Goal: Task Accomplishment & Management: Complete application form

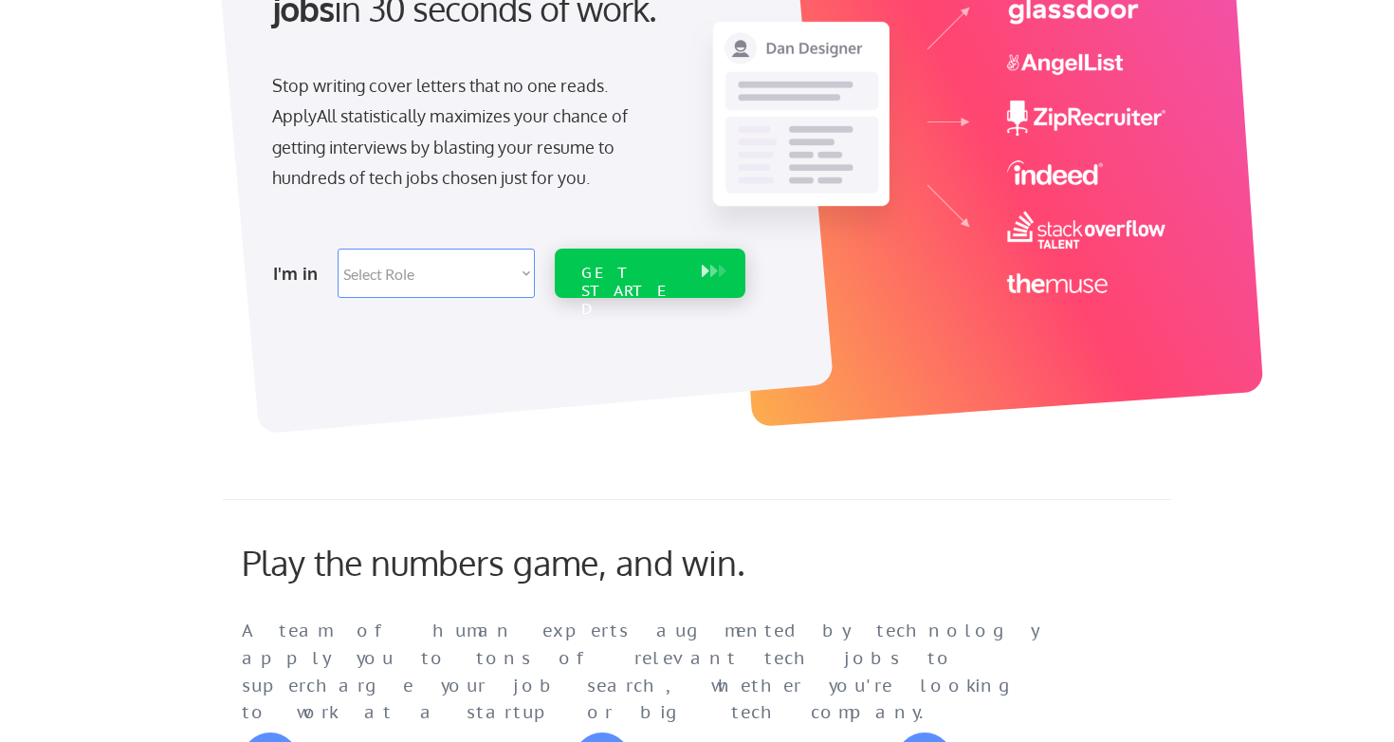
scroll to position [286, 0]
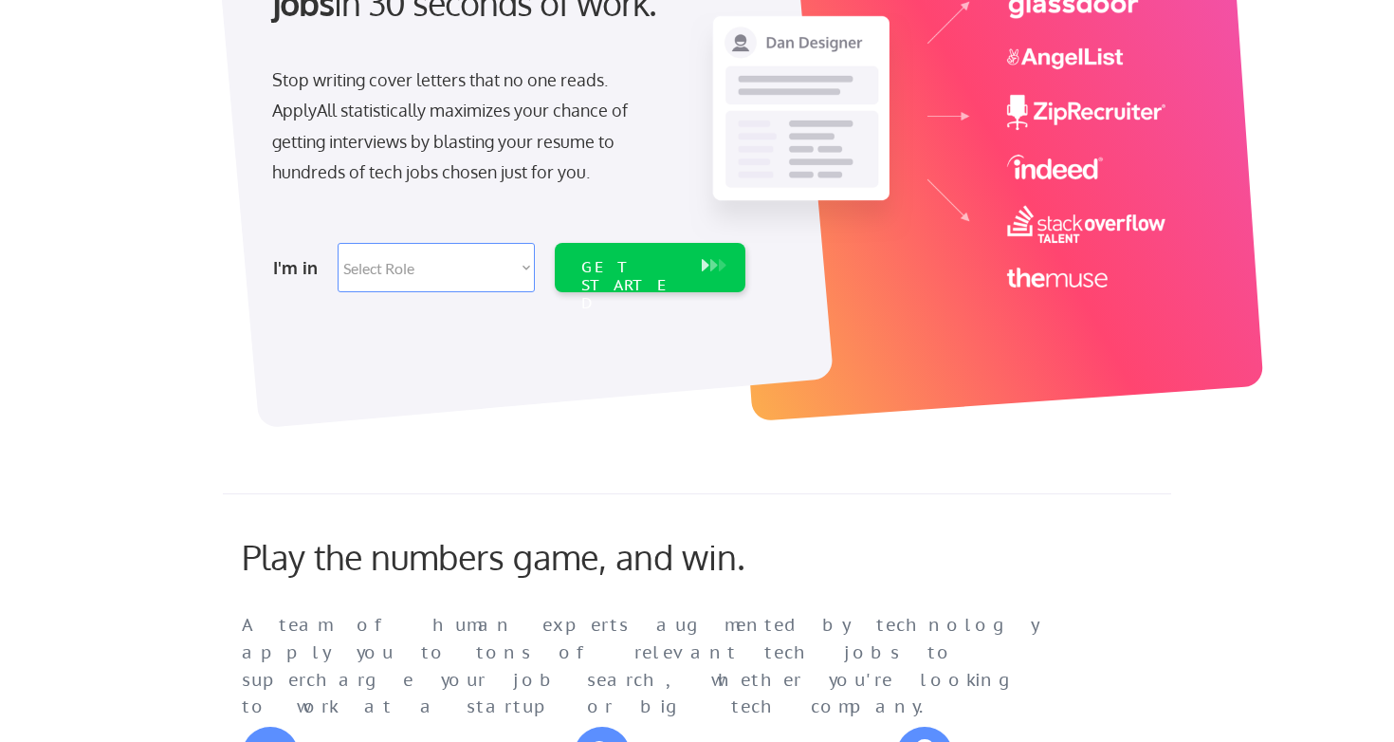
click at [521, 267] on select "Select Role Software Engineering Product Management Customer Success Sales UI/U…" at bounding box center [436, 267] width 197 height 49
select select ""hr_recruiting""
click at [576, 263] on div "GET STARTED" at bounding box center [632, 267] width 120 height 49
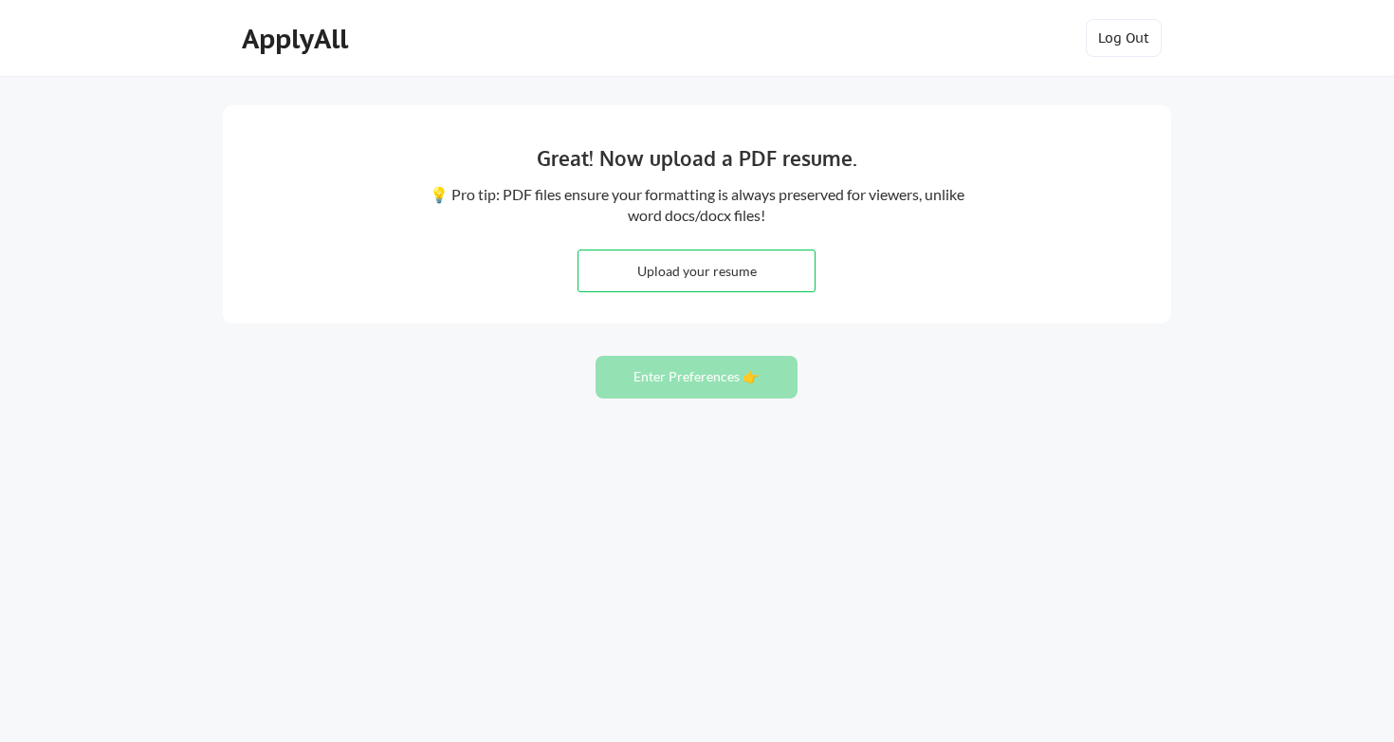
click at [748, 285] on input "file" at bounding box center [697, 270] width 236 height 41
type input "C:\fakepath\Anna_Doniec_CV_2025.pdf.pdf"
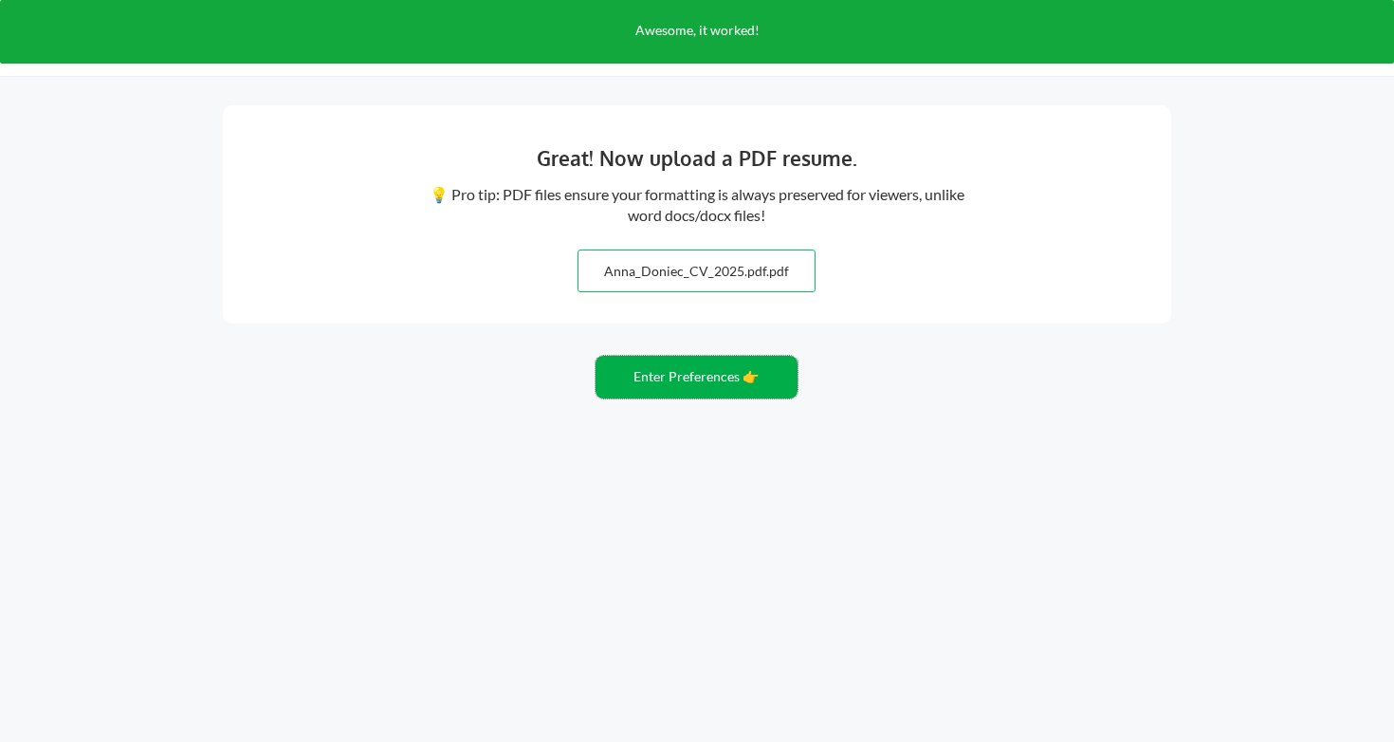
click at [741, 392] on button "Enter Preferences 👉" at bounding box center [697, 377] width 202 height 43
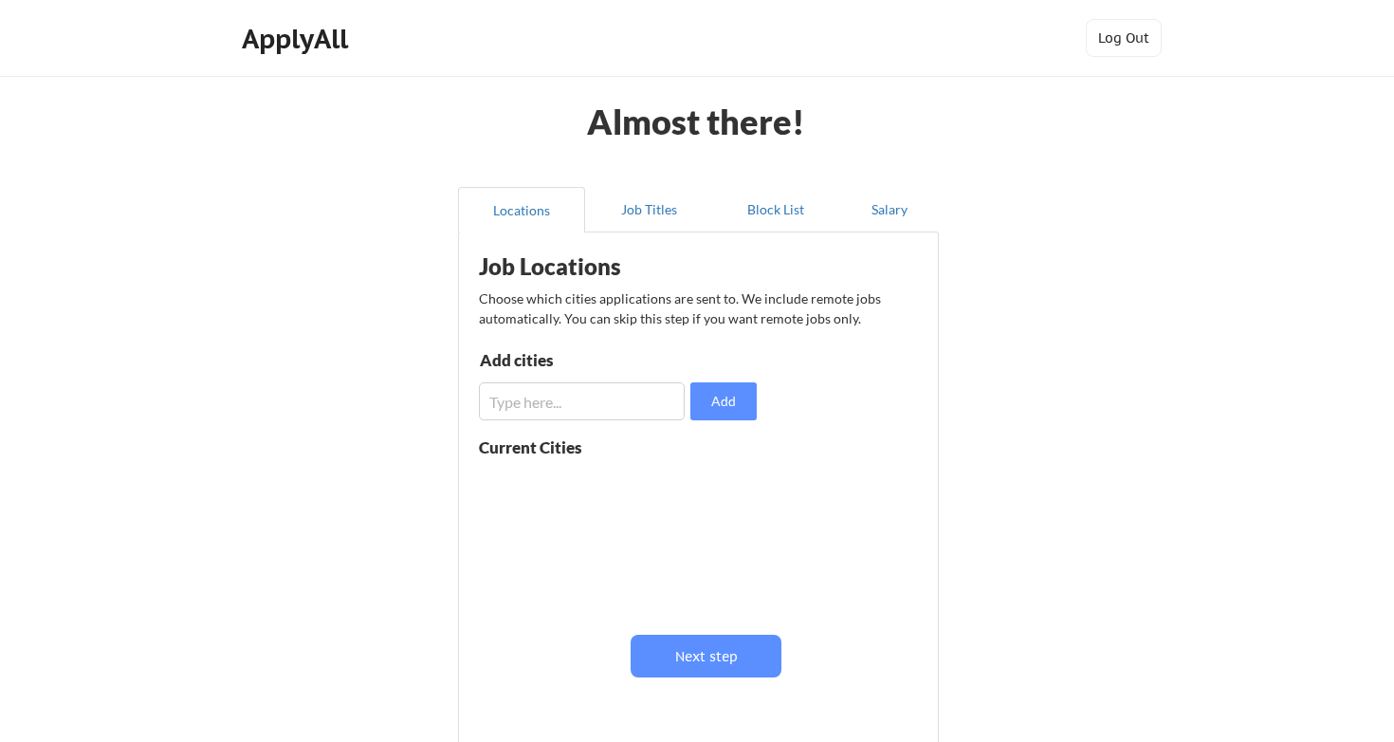
click at [656, 415] on input "input" at bounding box center [582, 401] width 206 height 38
click at [671, 395] on input "input" at bounding box center [582, 401] width 206 height 38
type input "p"
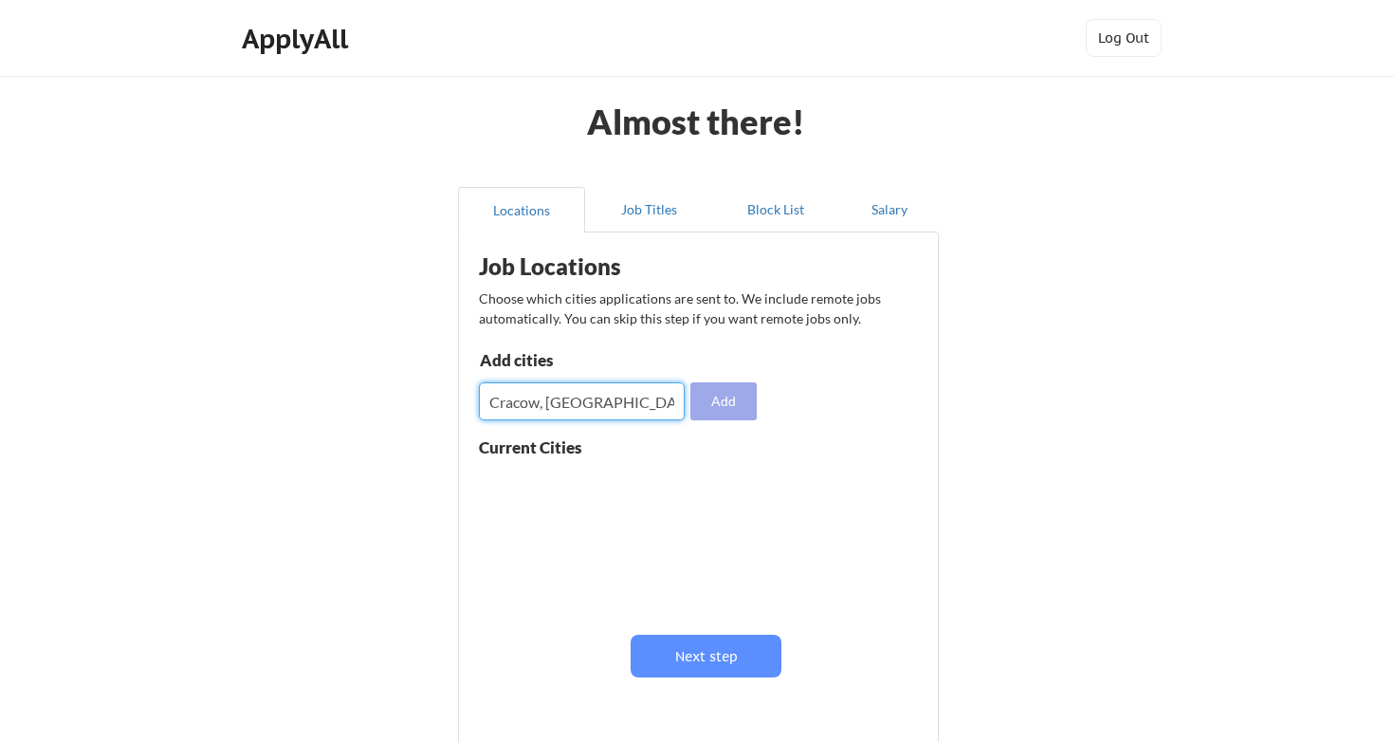
type input "Cracow, [GEOGRAPHIC_DATA]"
click at [745, 408] on button "Add" at bounding box center [723, 401] width 66 height 38
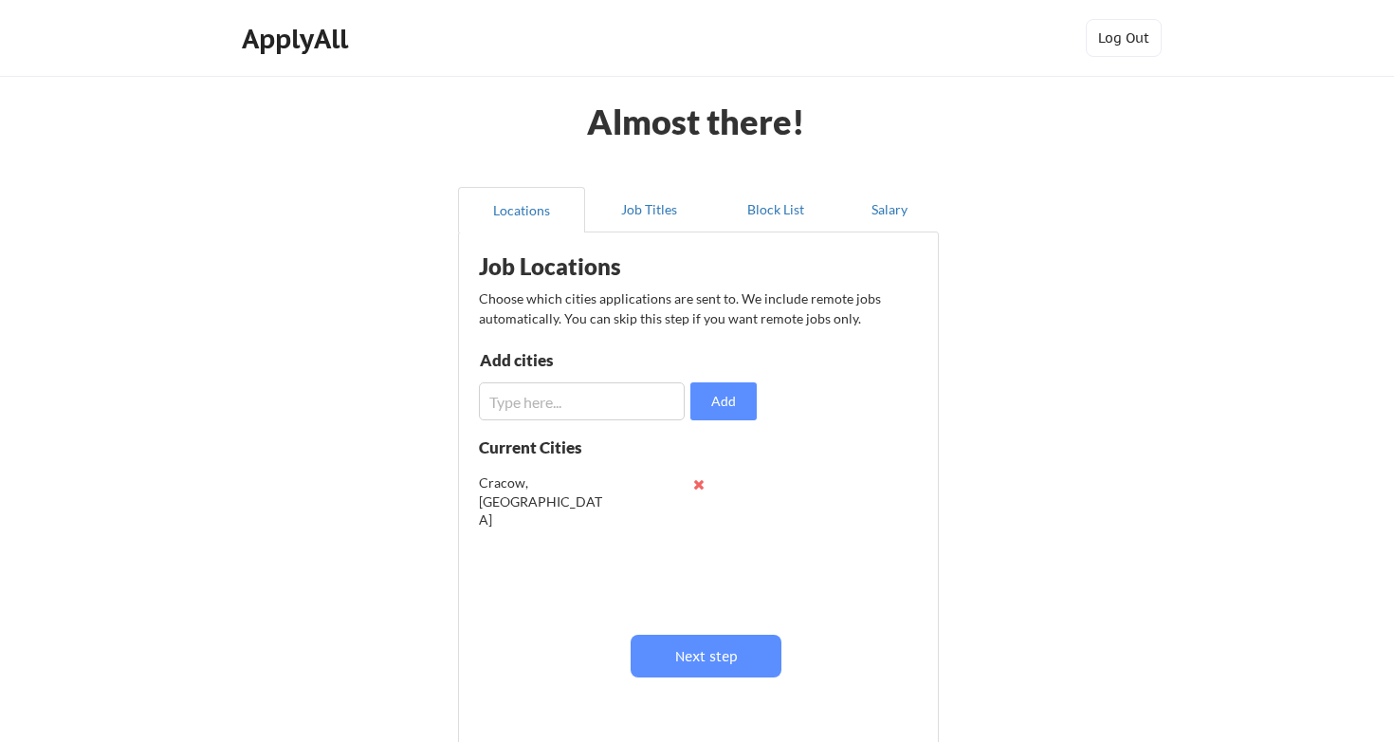
click at [696, 477] on button at bounding box center [698, 484] width 14 height 14
click at [656, 407] on input "input" at bounding box center [582, 401] width 206 height 38
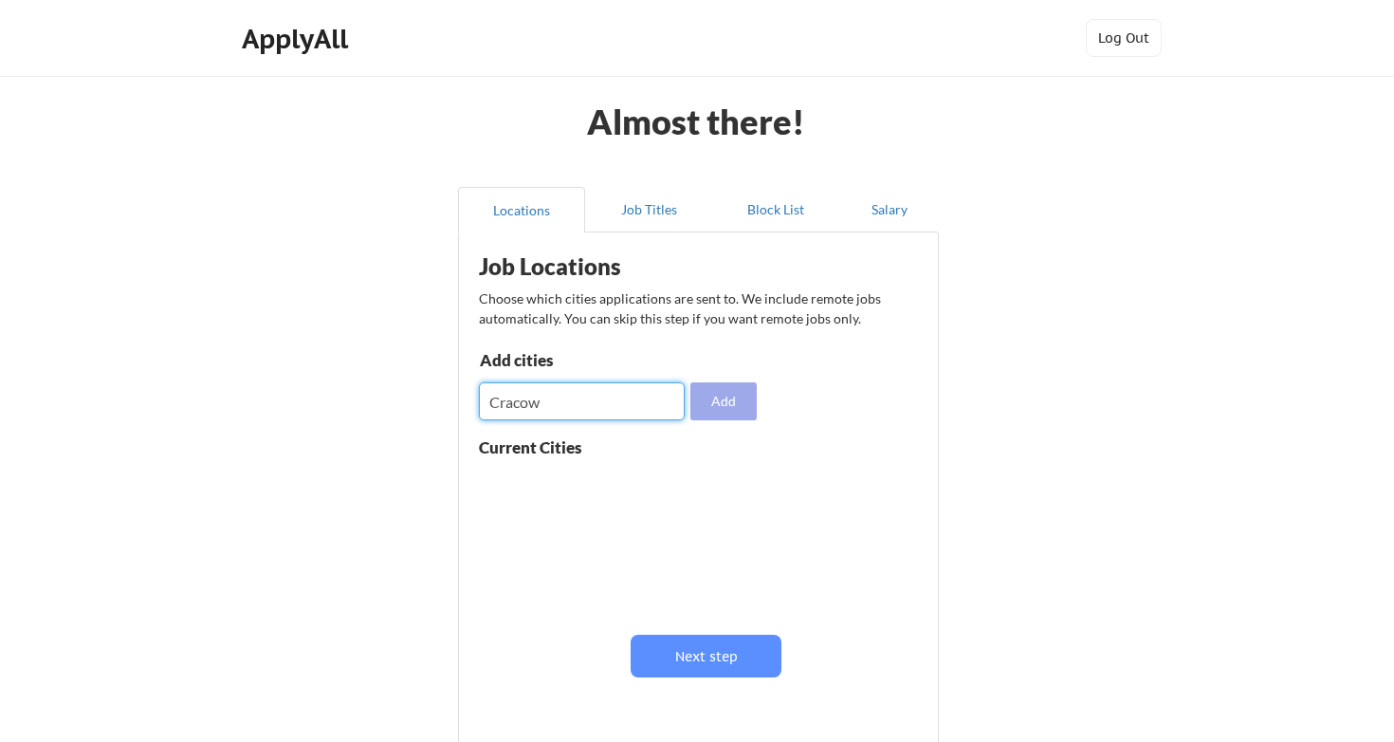
type input "Cracow"
click at [763, 402] on div "Job Locations Choose which cities applications are sent to. We include remote j…" at bounding box center [703, 487] width 468 height 490
click at [740, 402] on button "Add" at bounding box center [723, 401] width 66 height 38
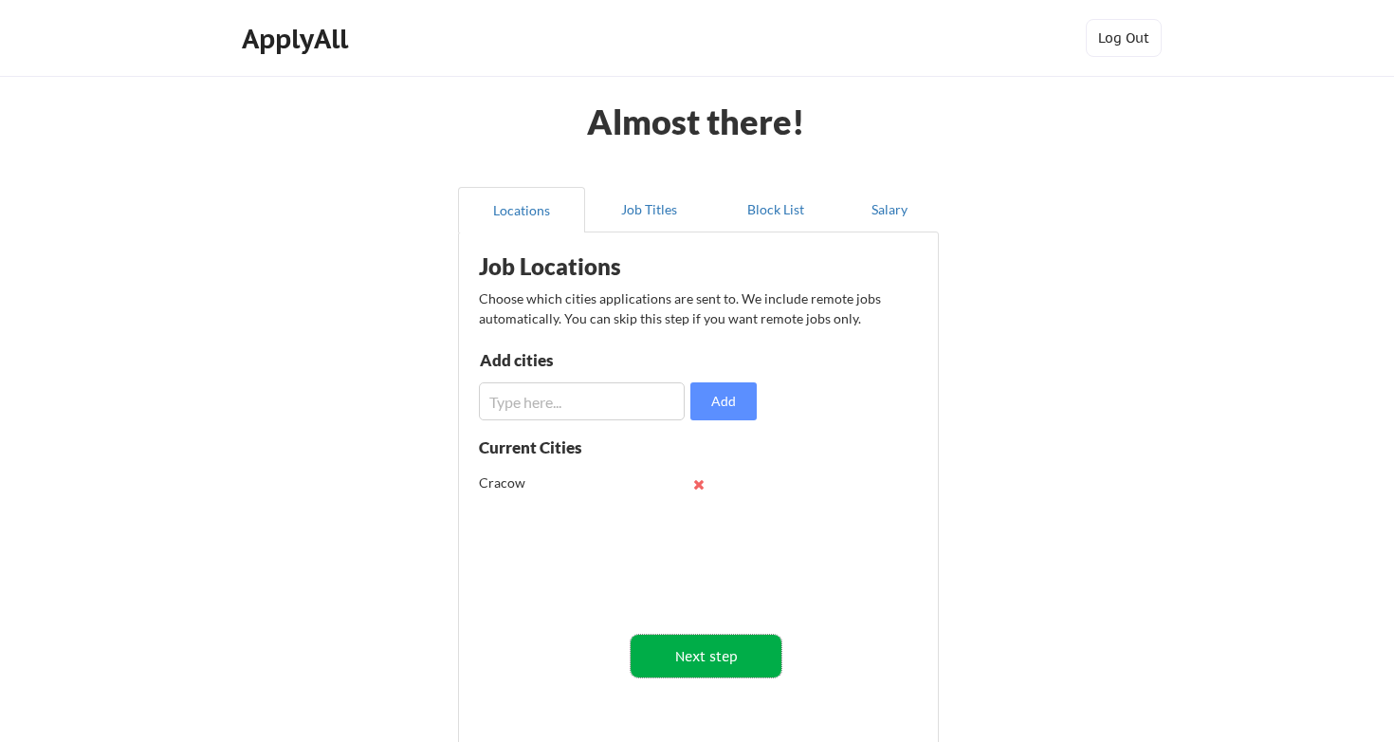
click at [715, 646] on button "Next step" at bounding box center [706, 655] width 151 height 43
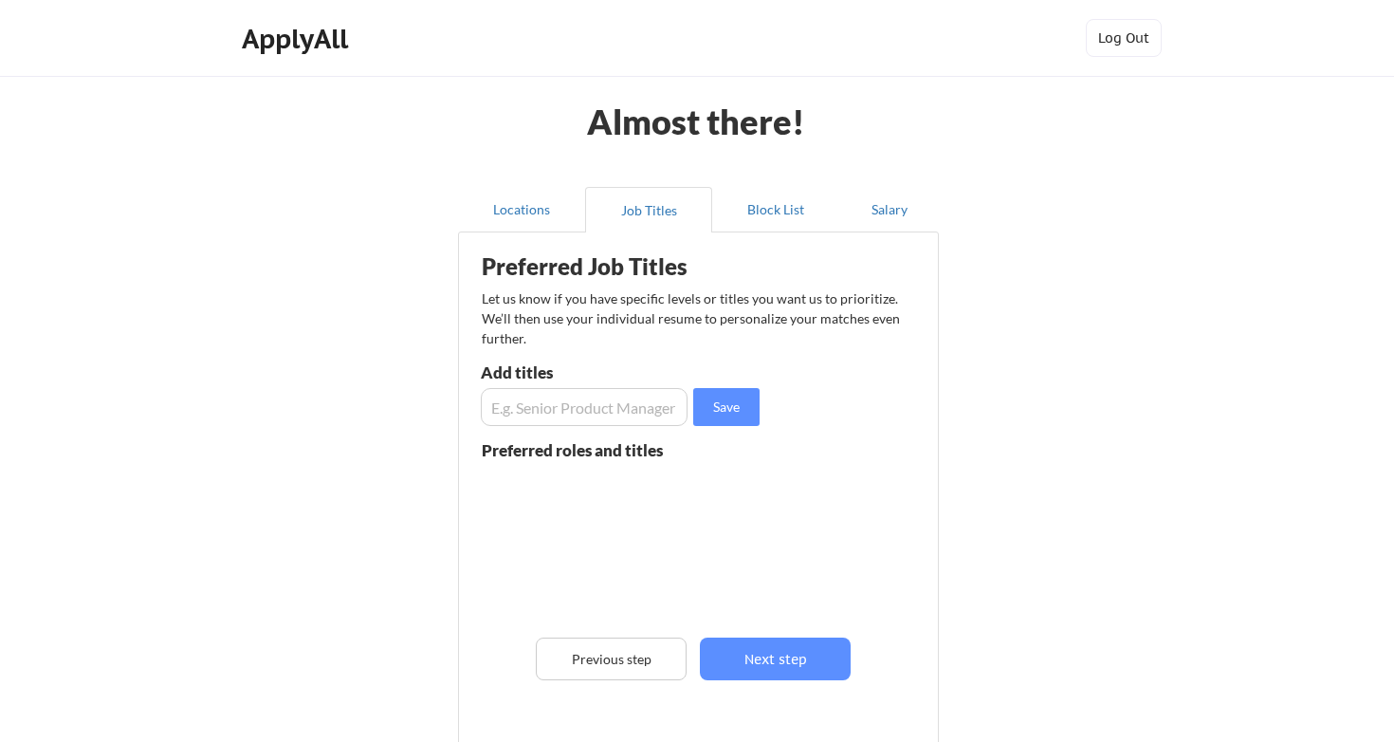
click at [650, 414] on input "input" at bounding box center [584, 407] width 207 height 38
type input "Talent Acquisition"
click at [747, 408] on button "Save" at bounding box center [726, 407] width 66 height 38
click at [763, 642] on button "Next step" at bounding box center [775, 658] width 151 height 43
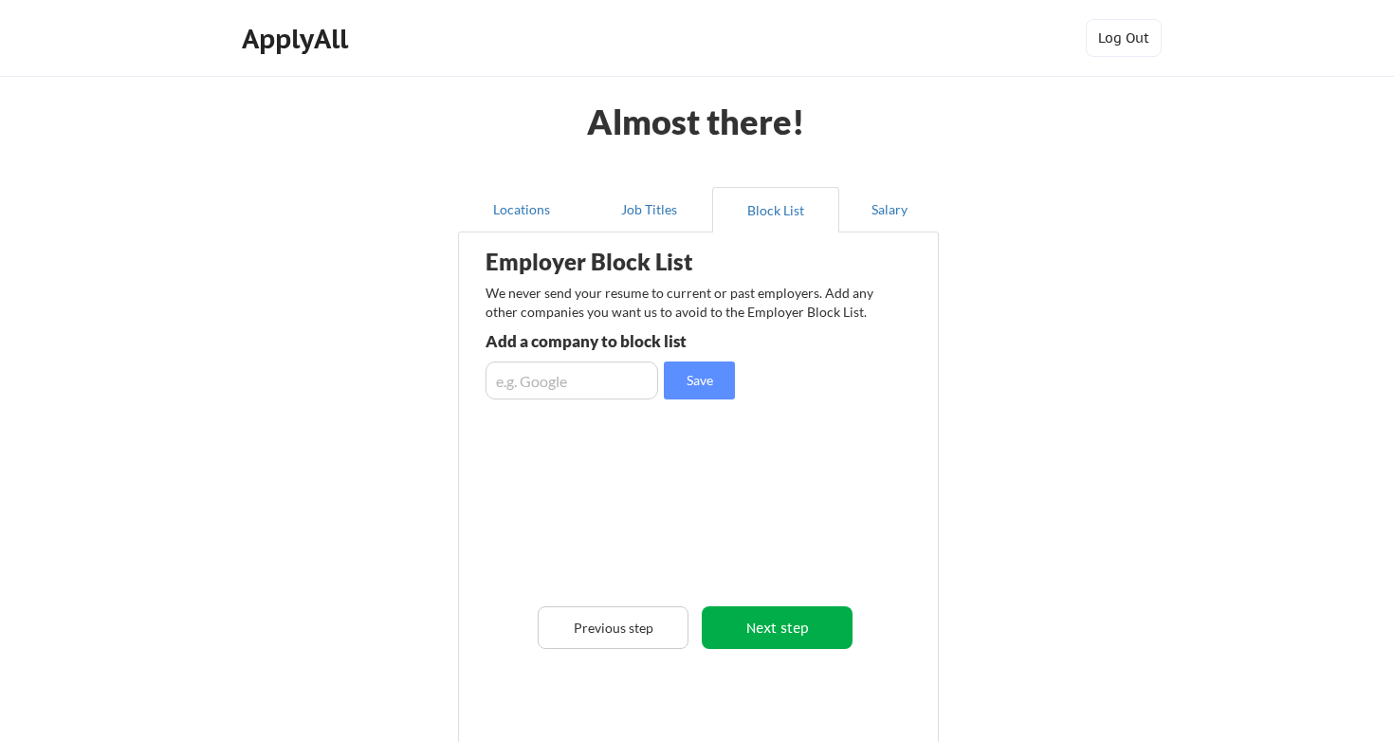
click at [757, 634] on button "Next step" at bounding box center [777, 627] width 151 height 43
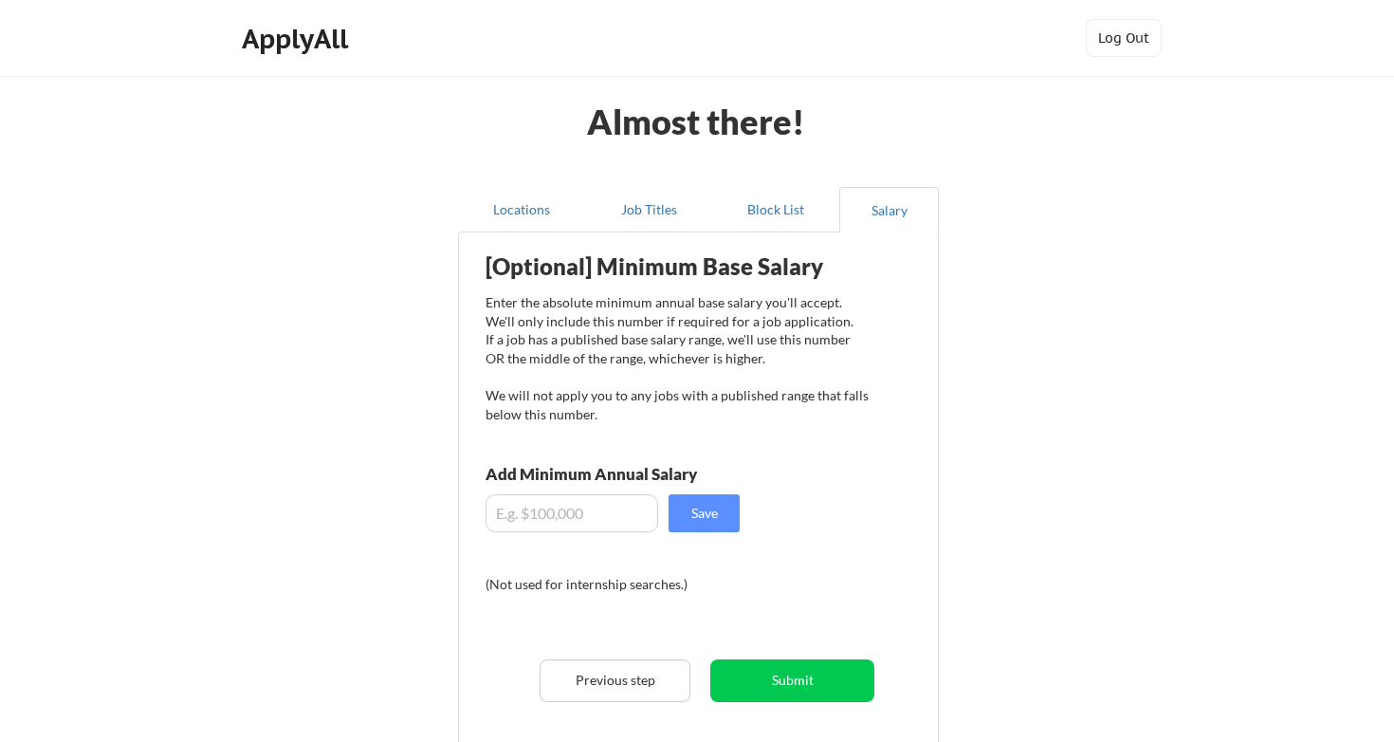
click at [603, 503] on input "input" at bounding box center [572, 513] width 173 height 38
drag, startPoint x: 507, startPoint y: 517, endPoint x: 519, endPoint y: 513, distance: 12.0
click at [519, 513] on input "input" at bounding box center [572, 513] width 173 height 38
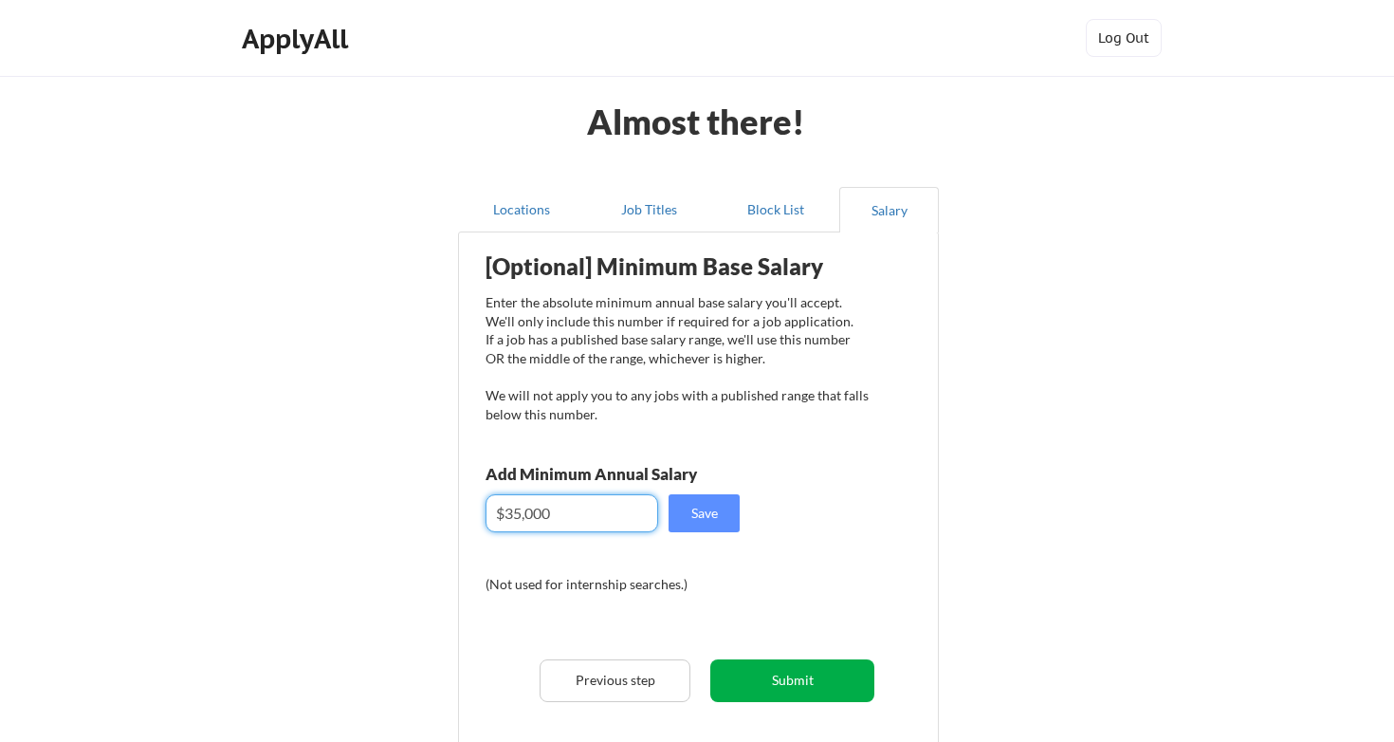
type input "$35,000"
click at [762, 673] on button "Submit" at bounding box center [792, 680] width 164 height 43
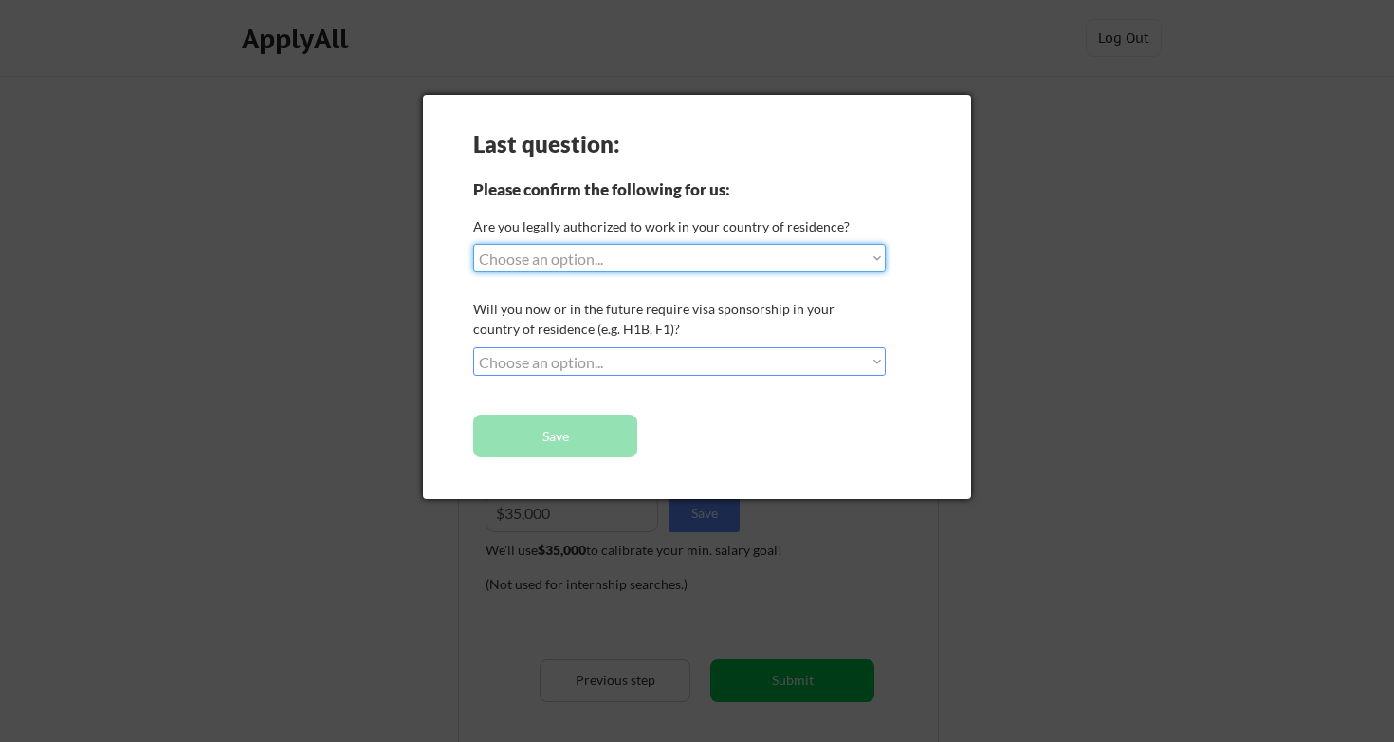
click at [747, 616] on div at bounding box center [697, 371] width 1394 height 742
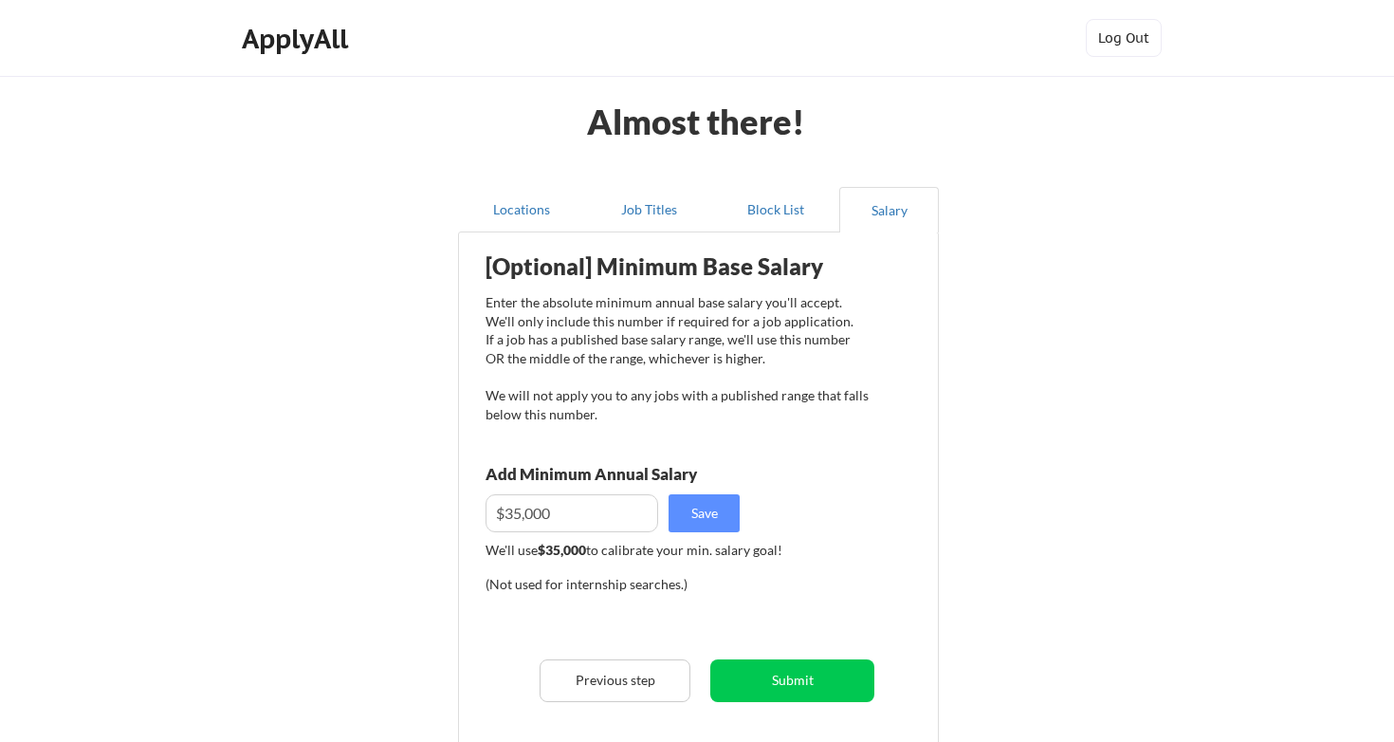
click at [685, 534] on div "[Optional] Minimum Base Salary Enter the absolute minimum annual base salary yo…" at bounding box center [703, 513] width 468 height 542
click at [690, 523] on button "Save" at bounding box center [704, 513] width 71 height 38
click at [775, 692] on button "Submit" at bounding box center [792, 680] width 164 height 43
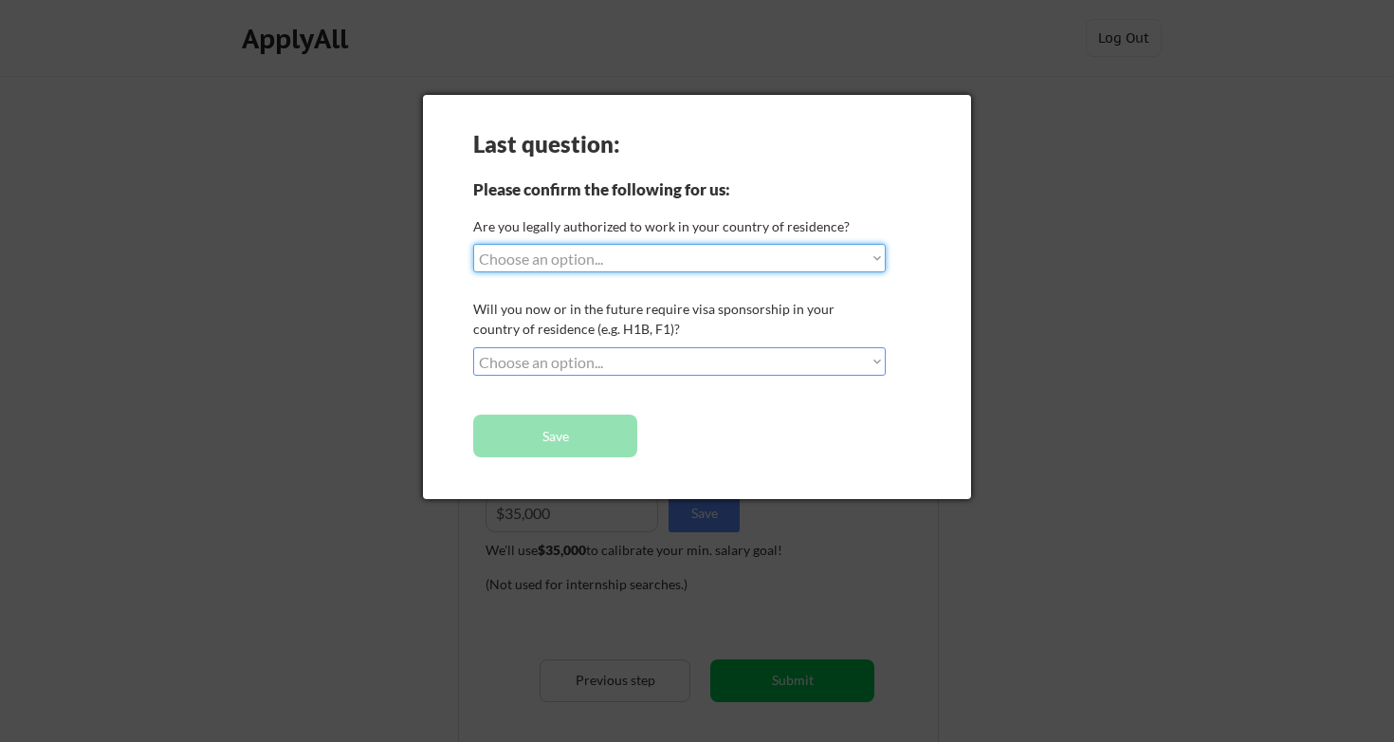
click at [713, 262] on select "Choose an option... Yes, I am a [DEMOGRAPHIC_DATA] Citizen Yes, I am a [DEMOGRA…" at bounding box center [679, 258] width 413 height 28
